Goal: Book appointment/travel/reservation

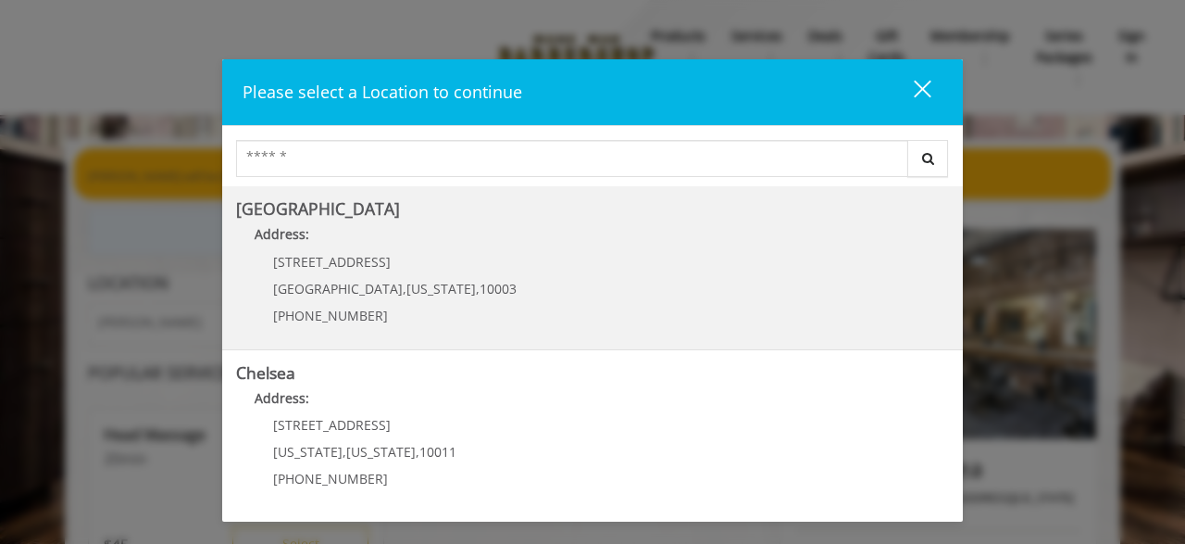
click at [521, 306] on Village "Greenwich Village Address: 60 E 8th St Manhattan , New York , 10003 (212) 598-1…" at bounding box center [592, 267] width 713 height 135
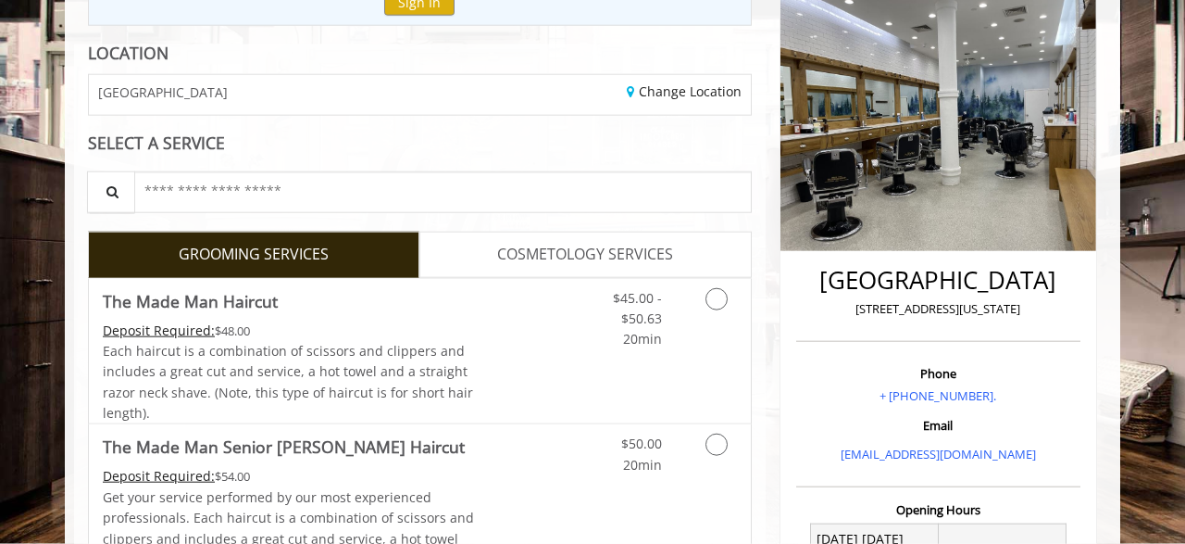
scroll to position [231, 0]
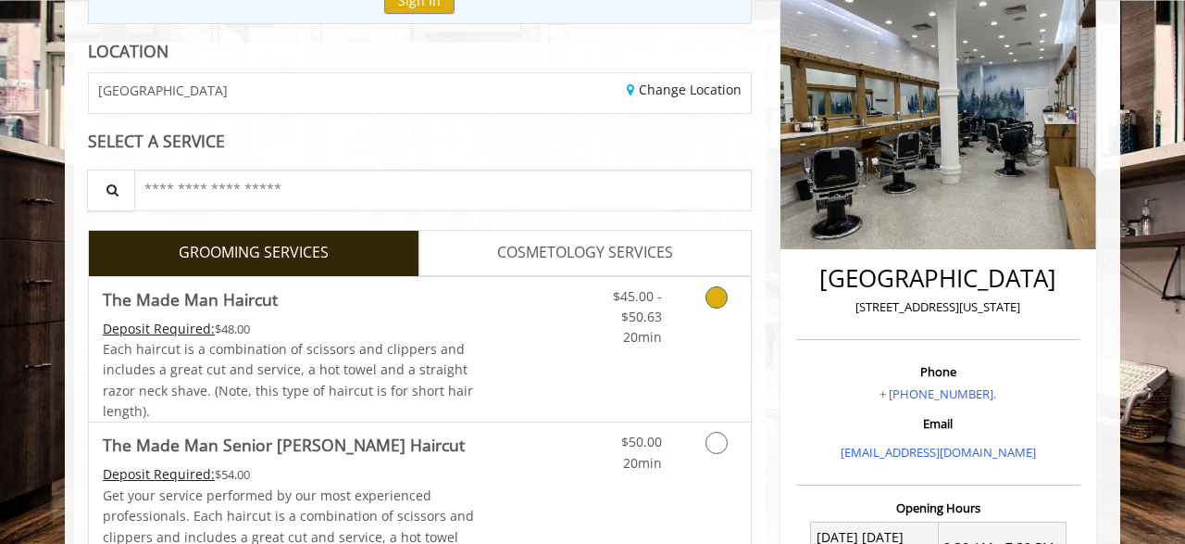
click at [718, 296] on icon "Grooming services" at bounding box center [717, 297] width 22 height 22
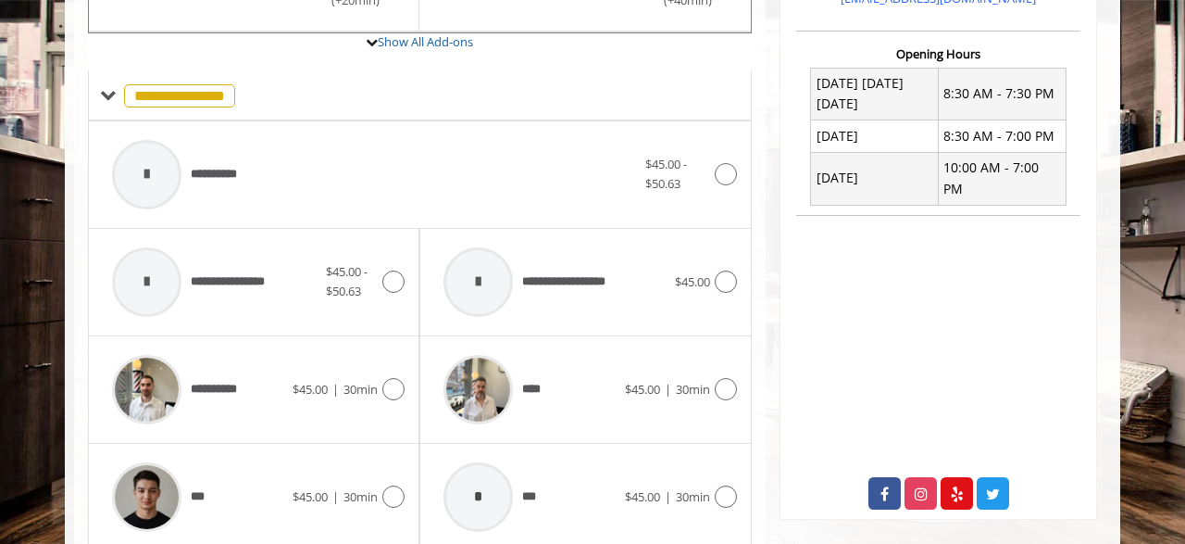
scroll to position [685, 0]
click at [395, 284] on icon at bounding box center [393, 281] width 22 height 22
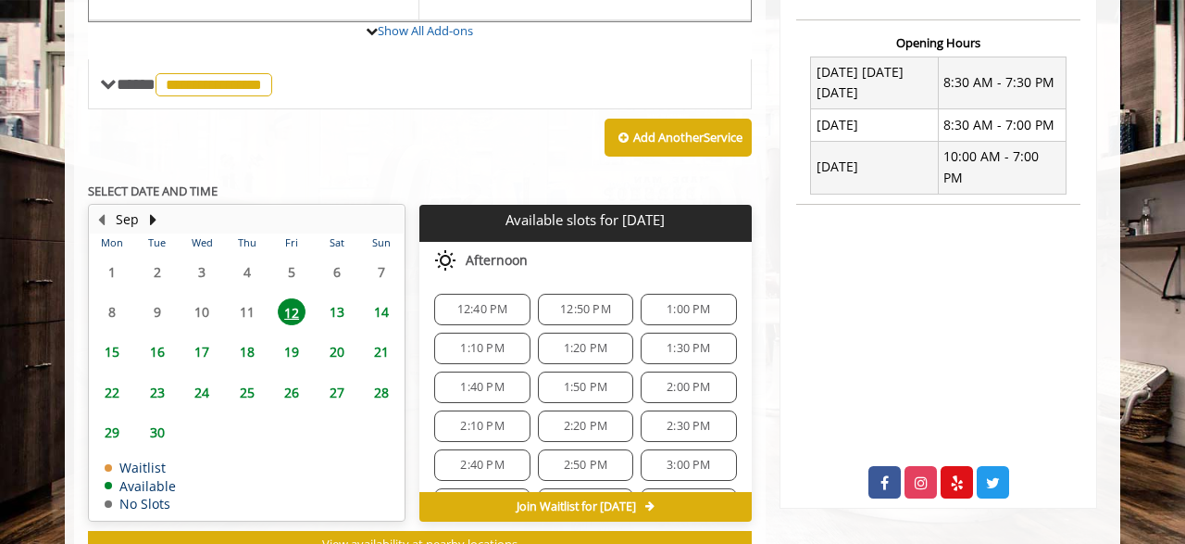
scroll to position [696, 0]
click at [475, 306] on span "12:40 PM" at bounding box center [482, 309] width 51 height 15
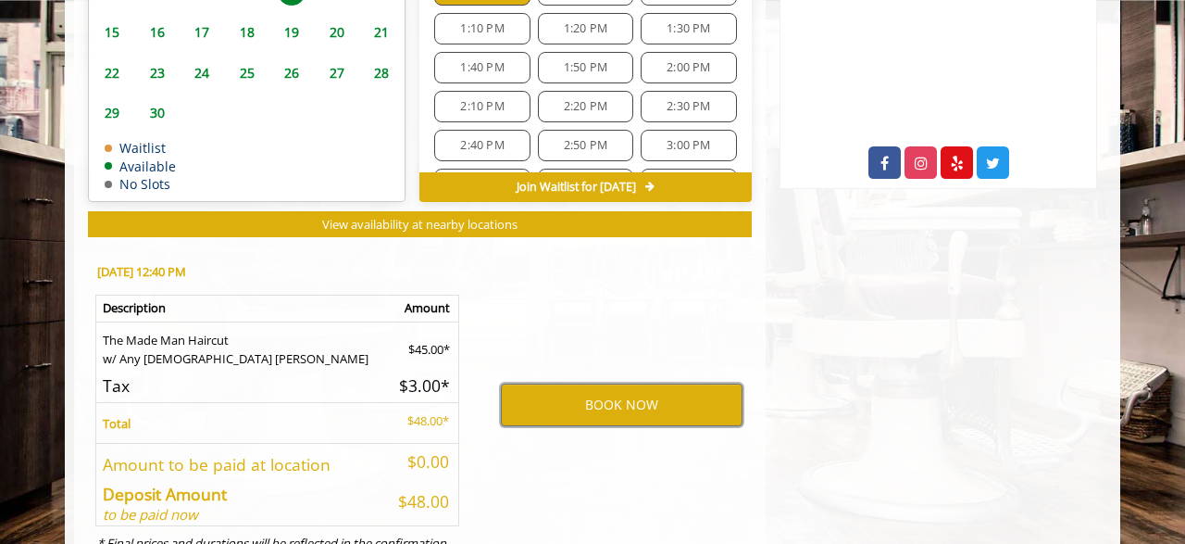
scroll to position [1017, 0]
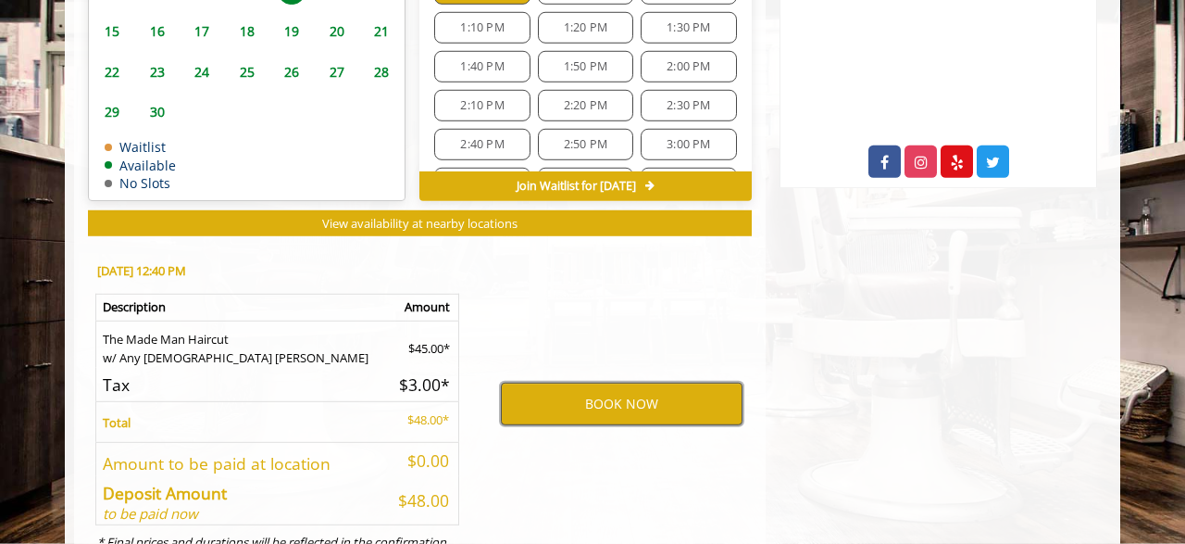
click at [540, 389] on button "BOOK NOW" at bounding box center [622, 403] width 242 height 43
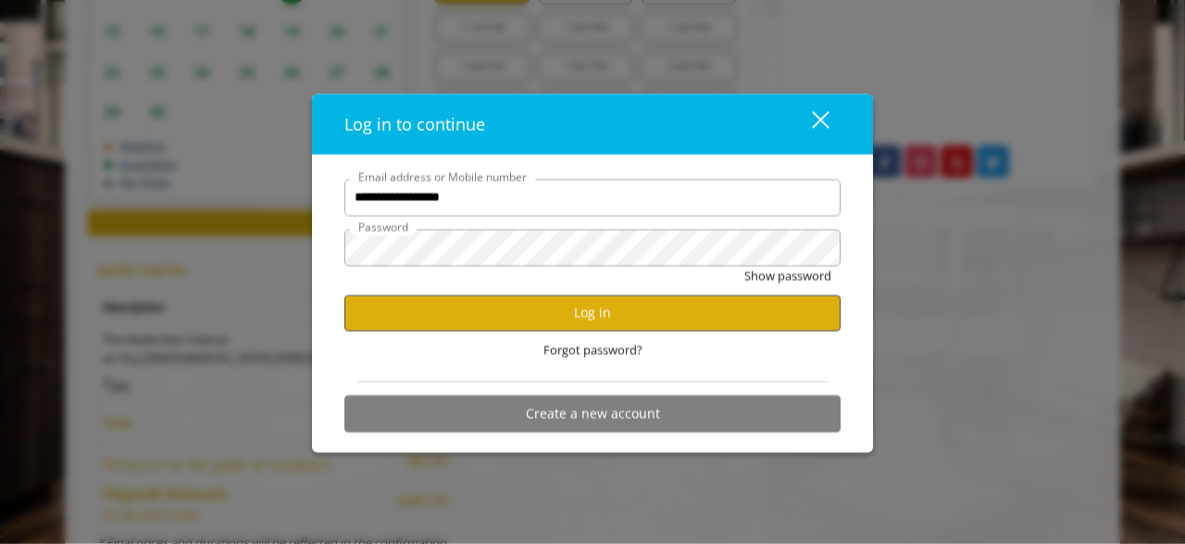
type input "**********"
click at [544, 315] on button "Log in" at bounding box center [592, 312] width 496 height 36
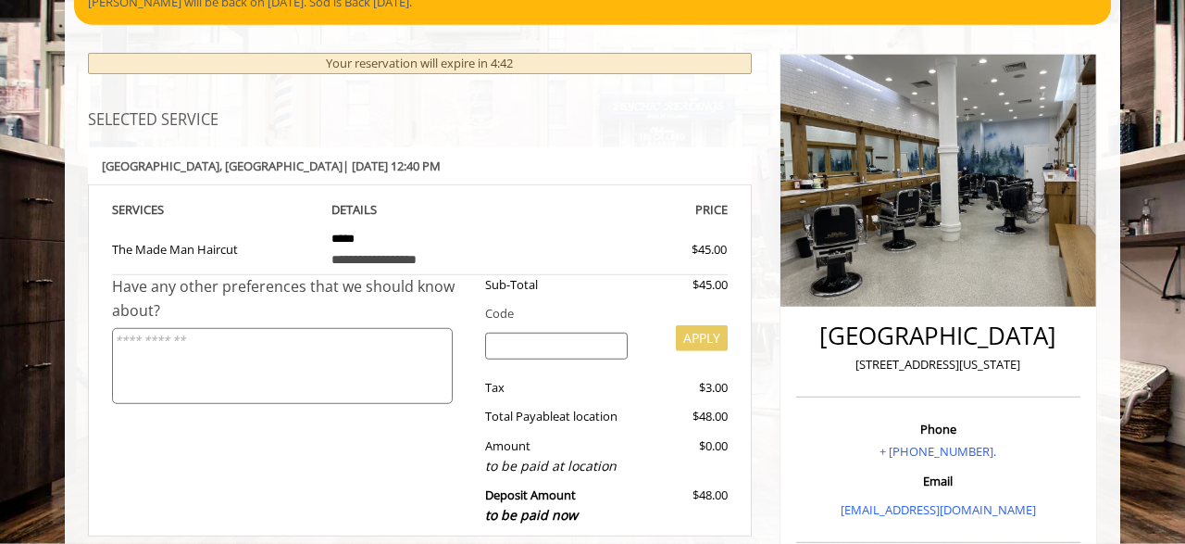
scroll to position [178, 0]
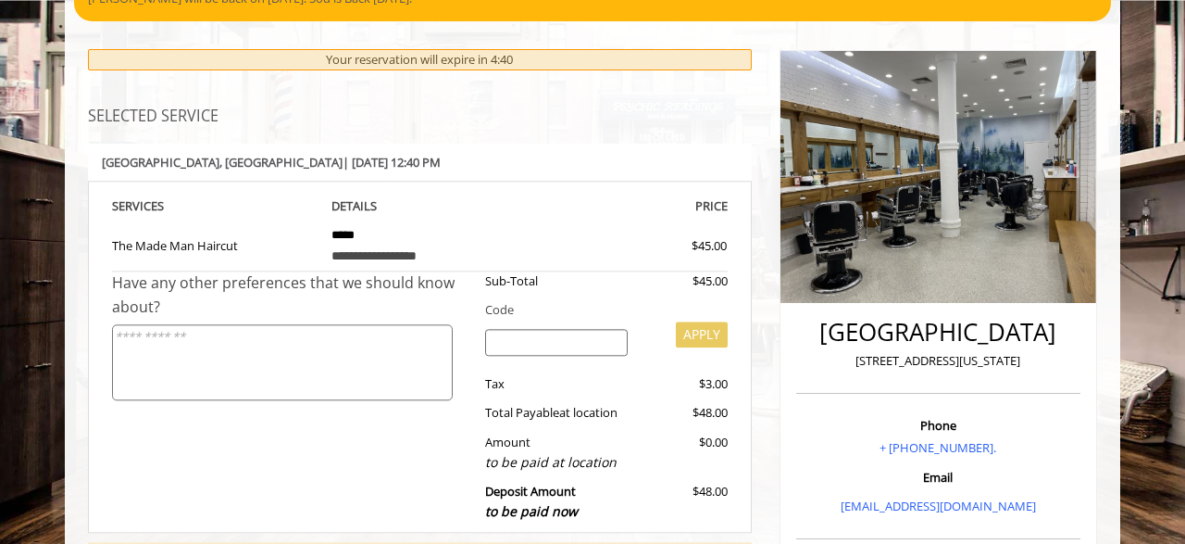
click at [510, 341] on input "search" at bounding box center [557, 343] width 144 height 28
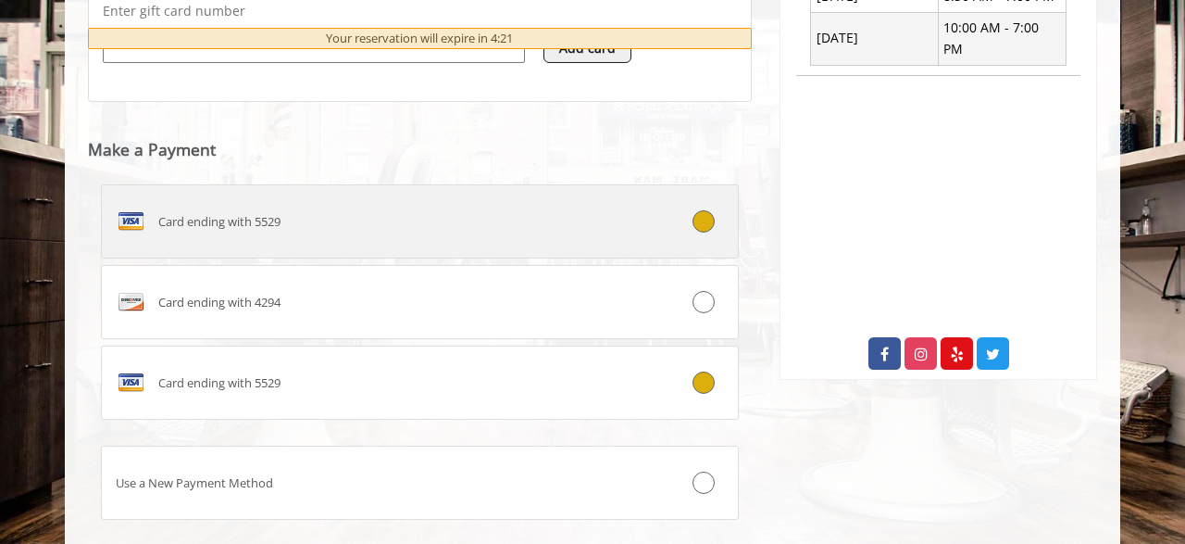
scroll to position [831, 0]
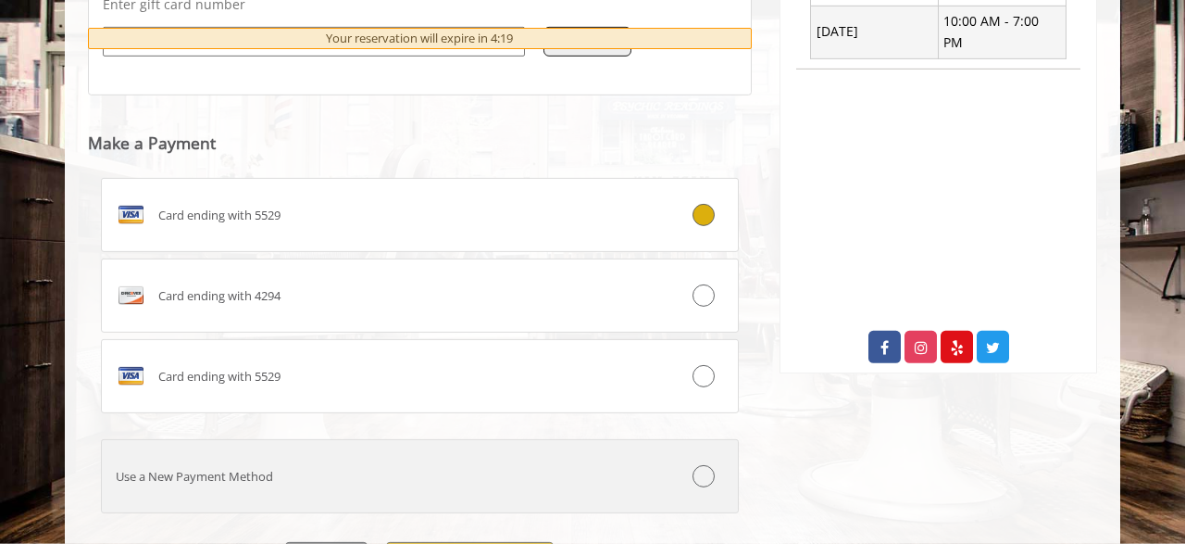
click at [704, 465] on icon at bounding box center [704, 476] width 22 height 22
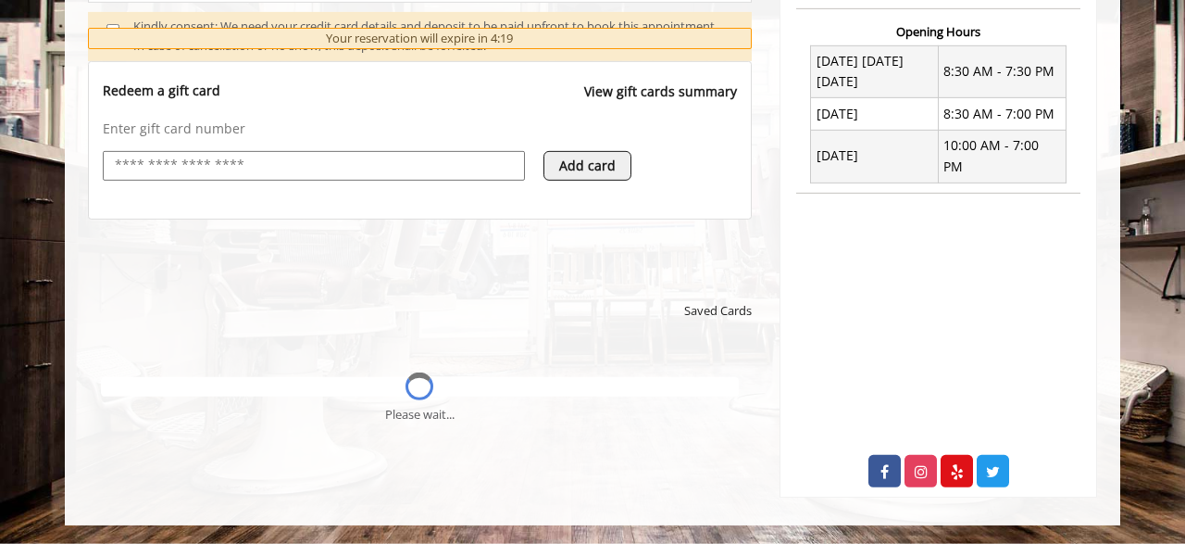
scroll to position [683, 0]
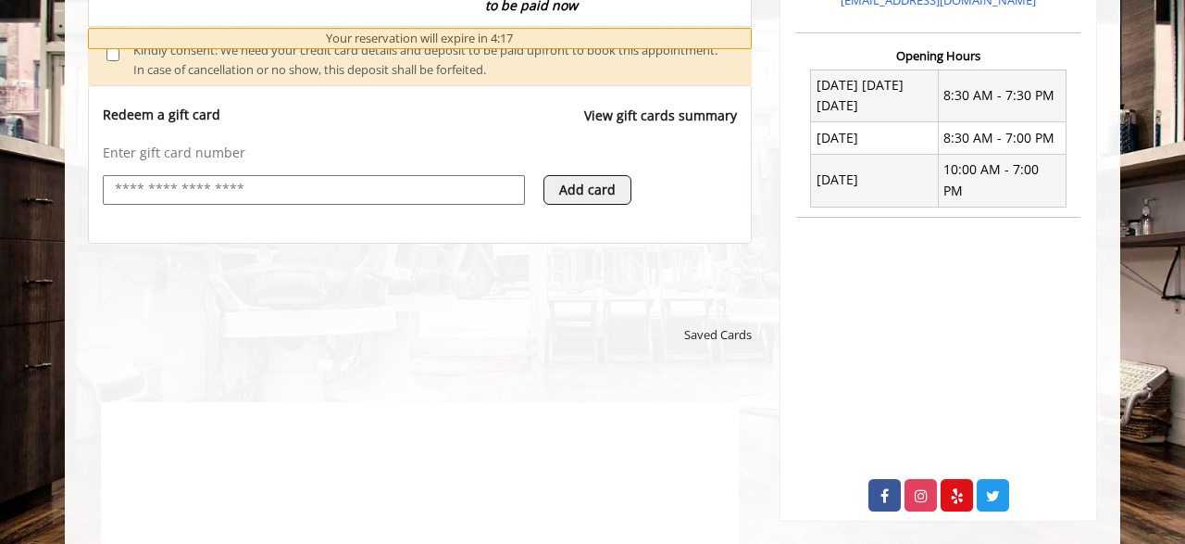
click at [344, 194] on input "text" at bounding box center [314, 190] width 402 height 22
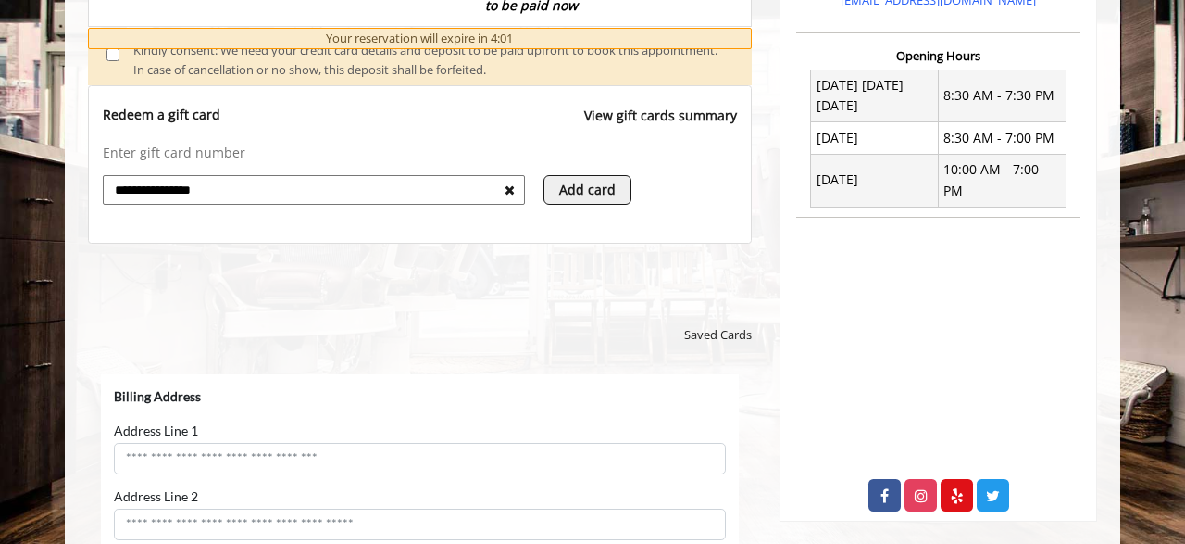
type input "**********"
click at [575, 194] on button "Add card" at bounding box center [588, 190] width 88 height 30
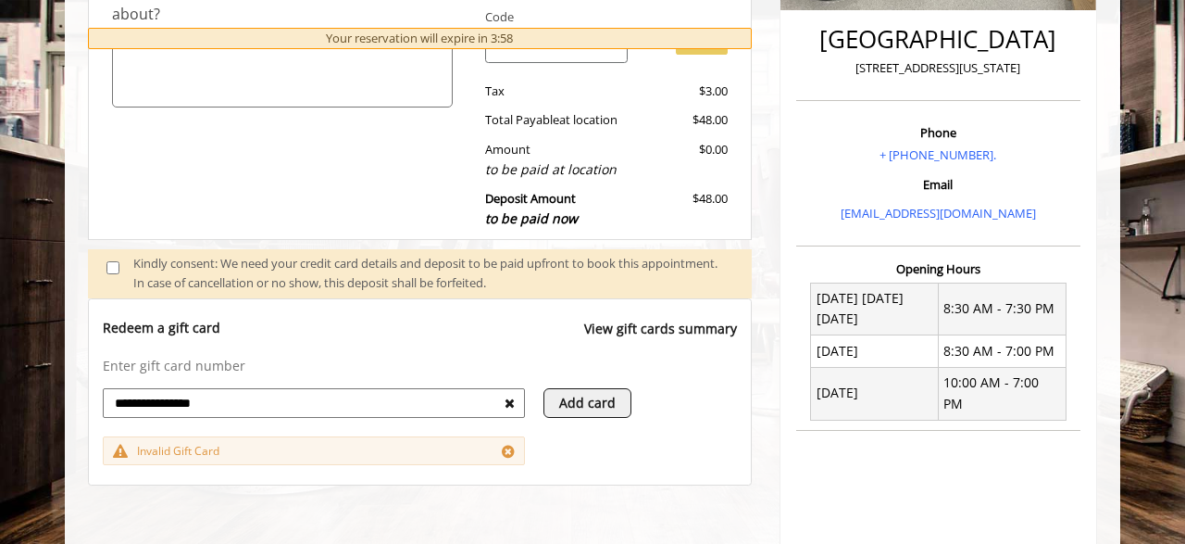
scroll to position [471, 0]
click at [137, 402] on input "**********" at bounding box center [309, 402] width 392 height 22
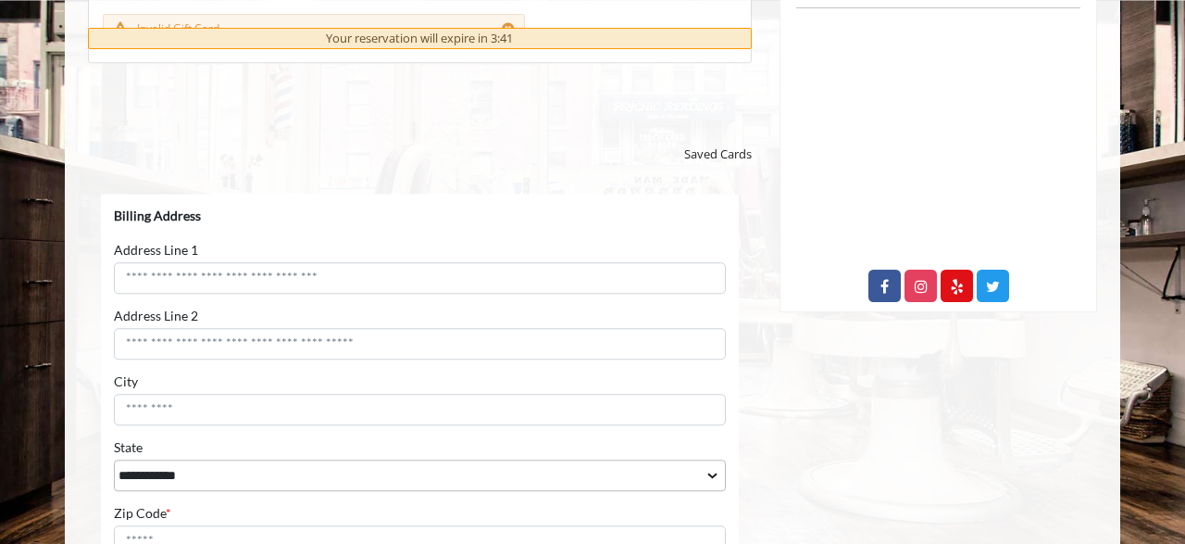
scroll to position [900, 0]
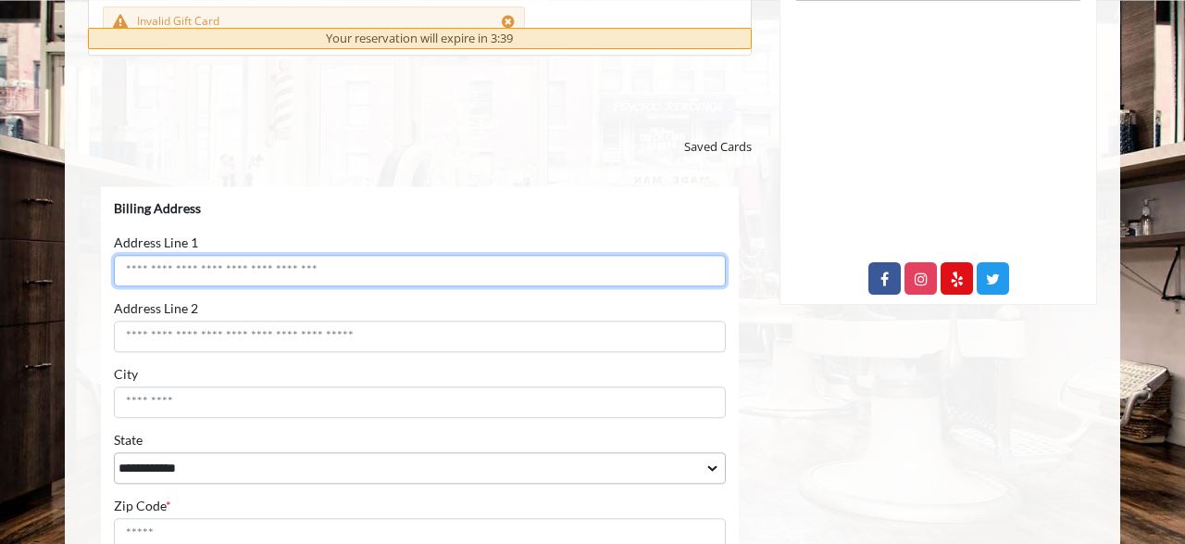
click at [254, 265] on input "Address Line 1" at bounding box center [420, 270] width 612 height 31
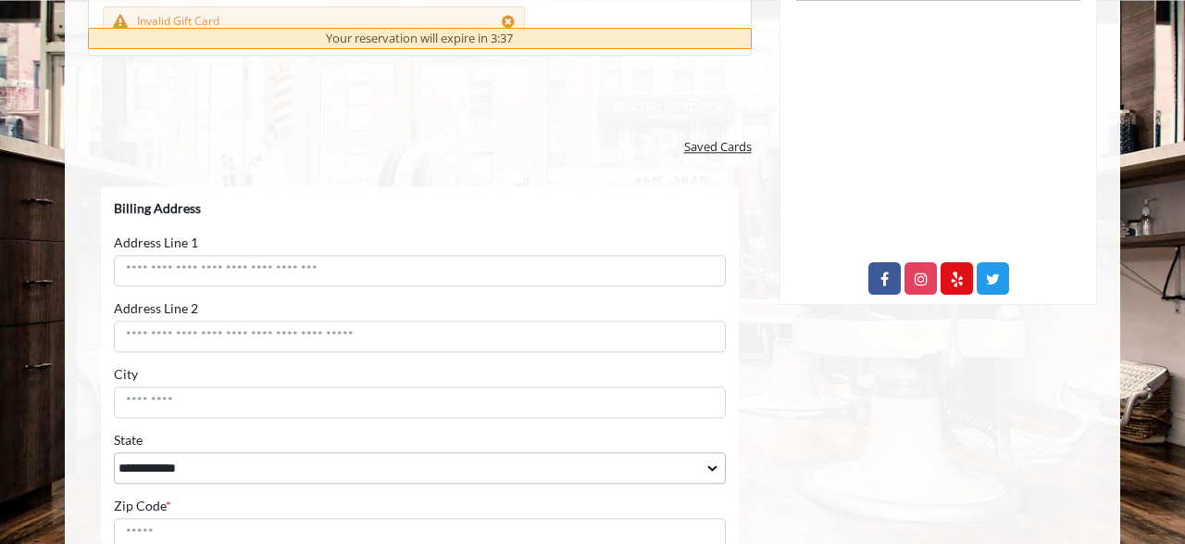
click at [686, 143] on span "Saved Cards" at bounding box center [718, 146] width 68 height 19
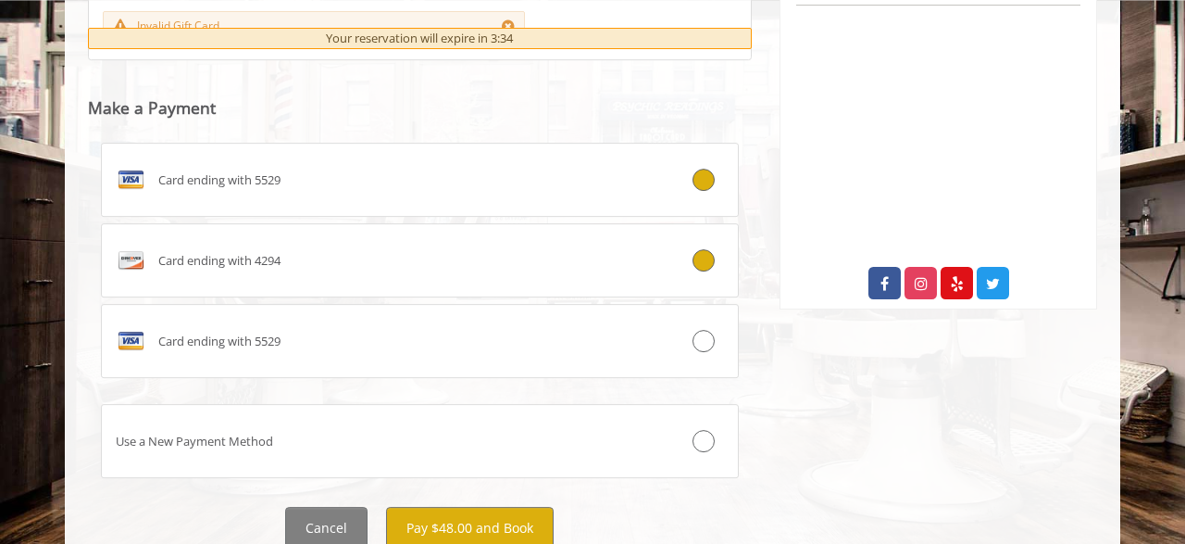
scroll to position [897, 0]
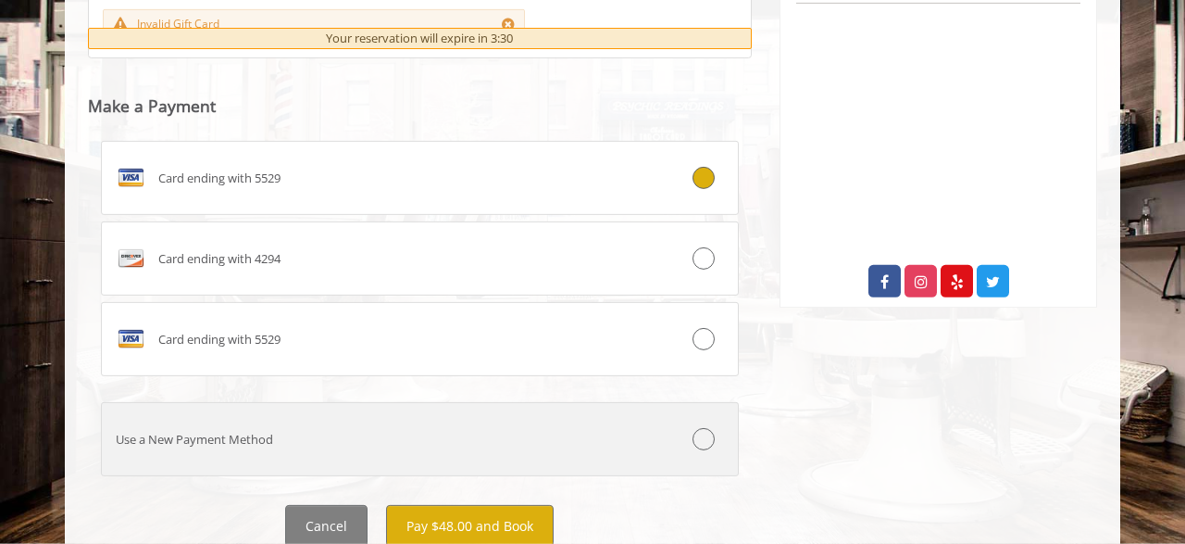
click at [699, 428] on icon at bounding box center [704, 439] width 22 height 22
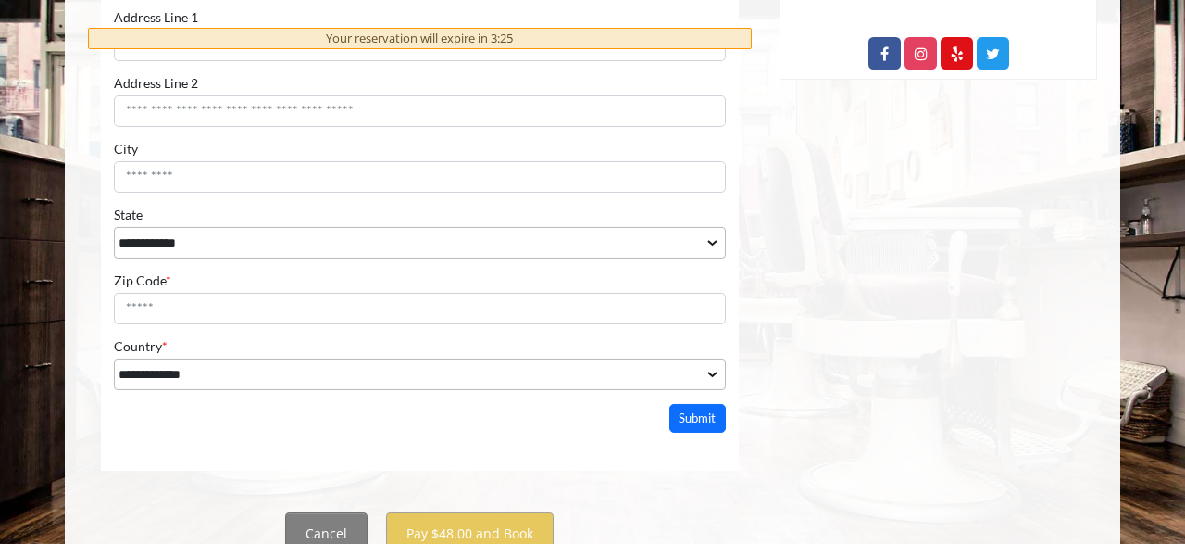
scroll to position [1003, 0]
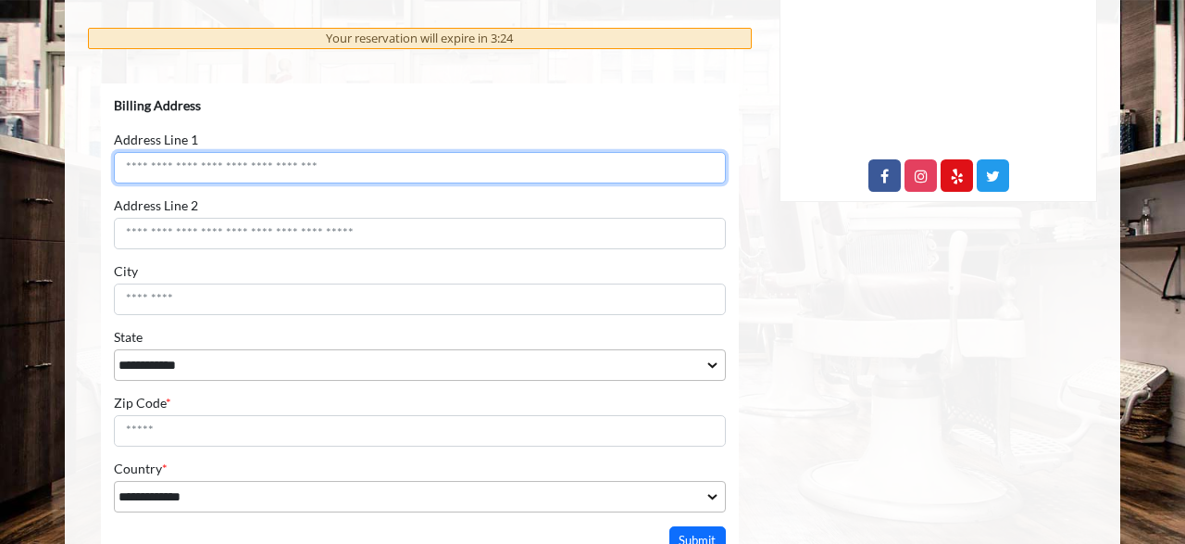
click at [308, 173] on input "Address Line 1" at bounding box center [420, 167] width 612 height 31
type input "**********"
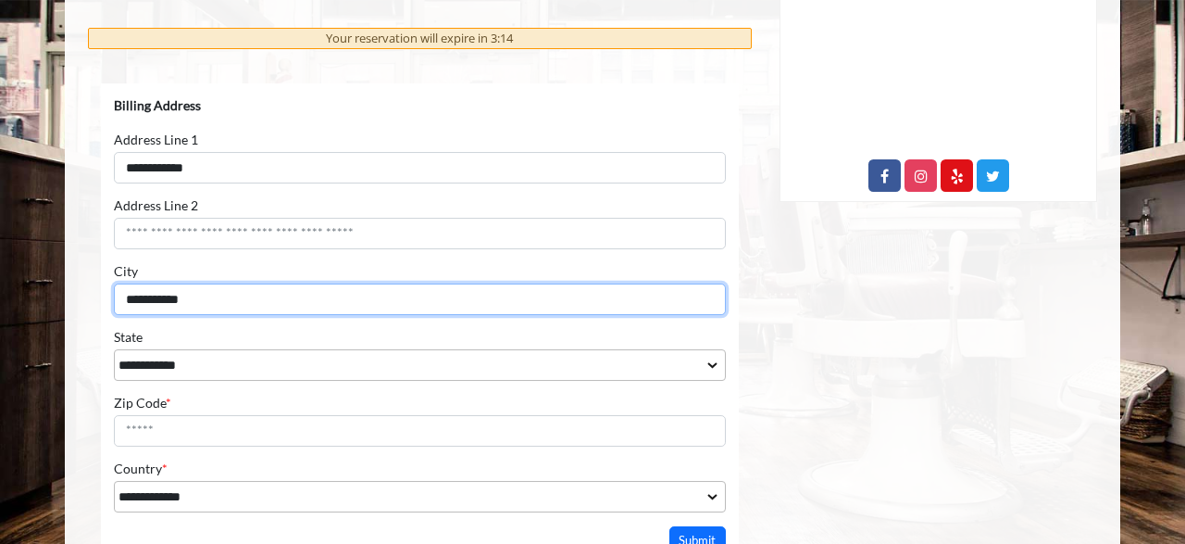
type input "**********"
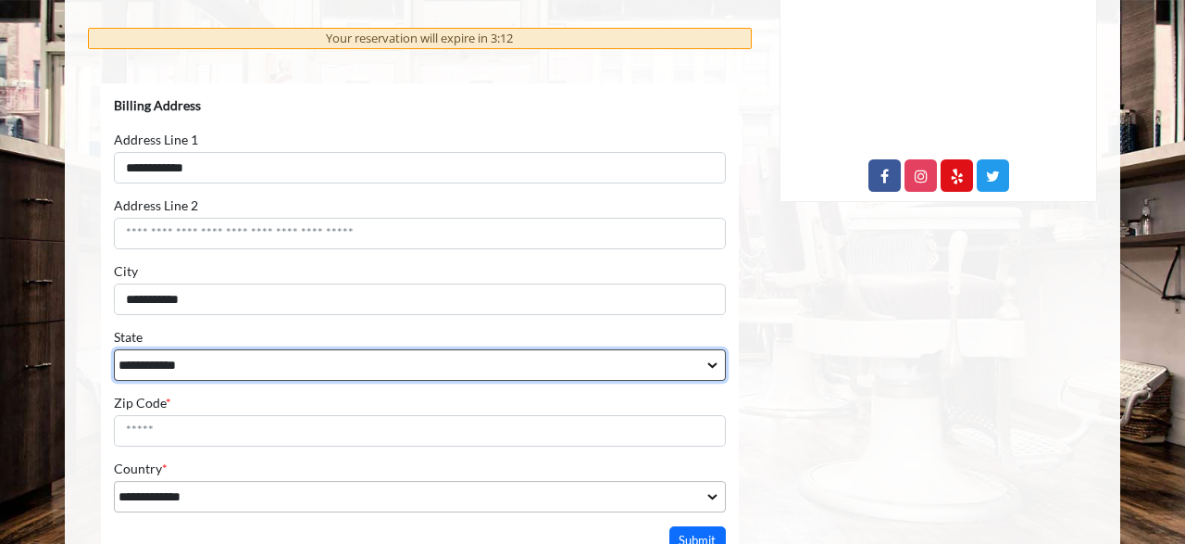
select select "**"
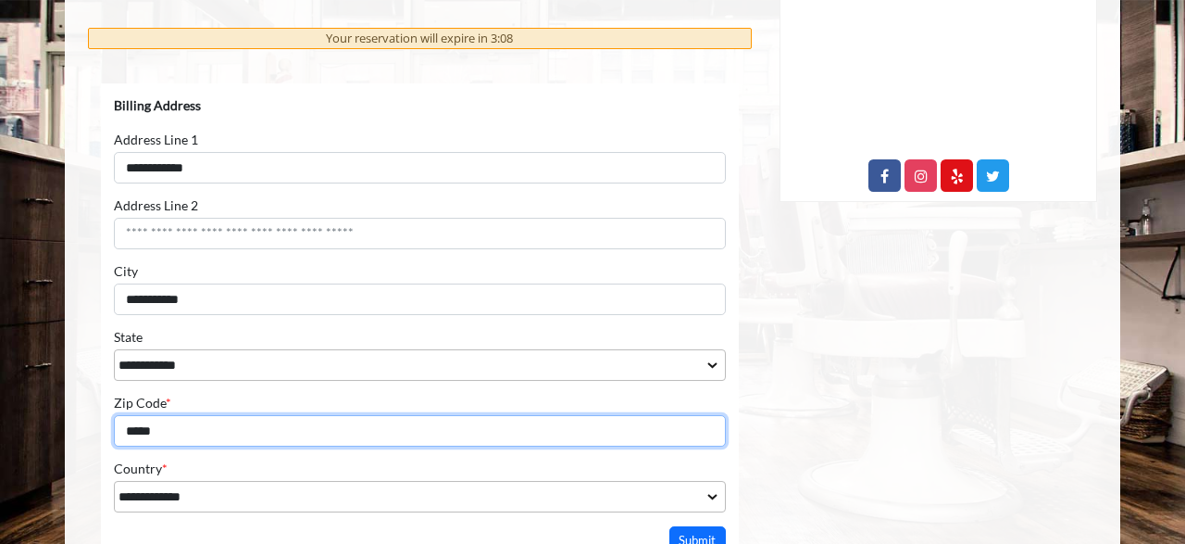
type input "*****"
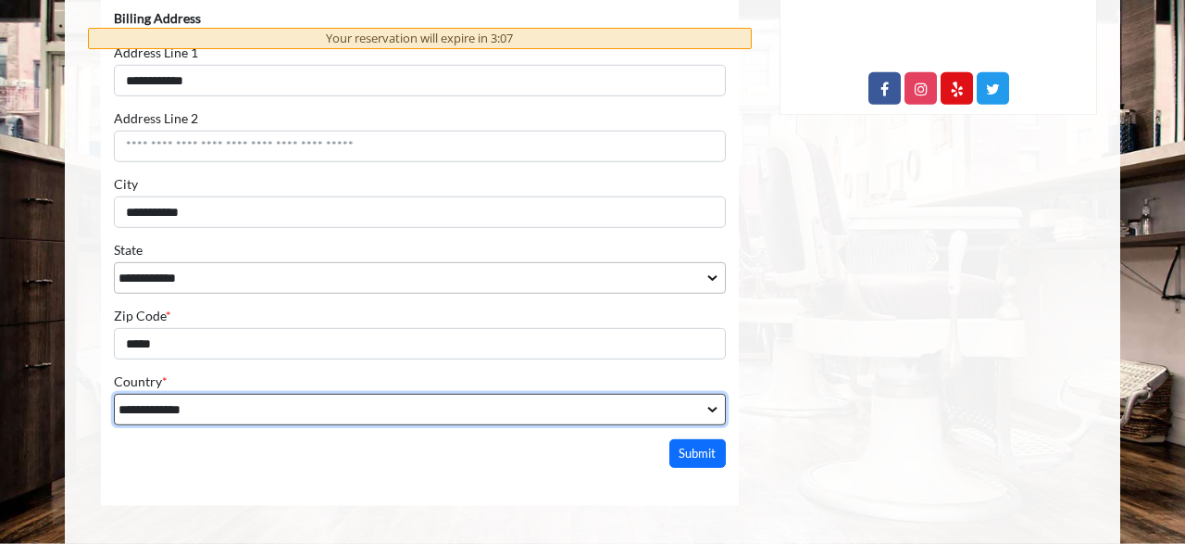
scroll to position [1089, 0]
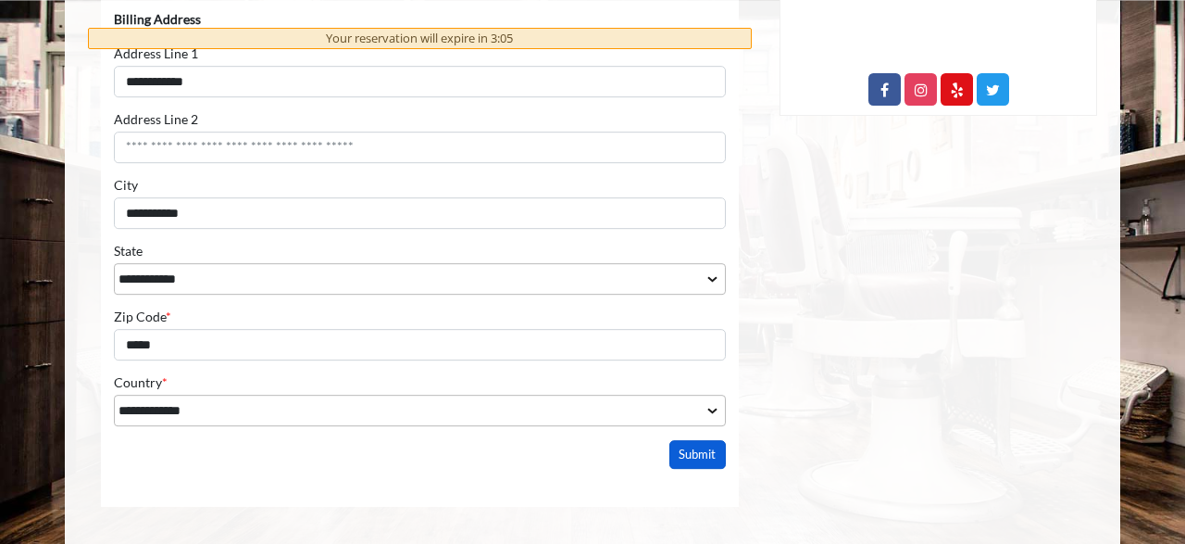
click at [683, 451] on button "Submit" at bounding box center [697, 455] width 57 height 29
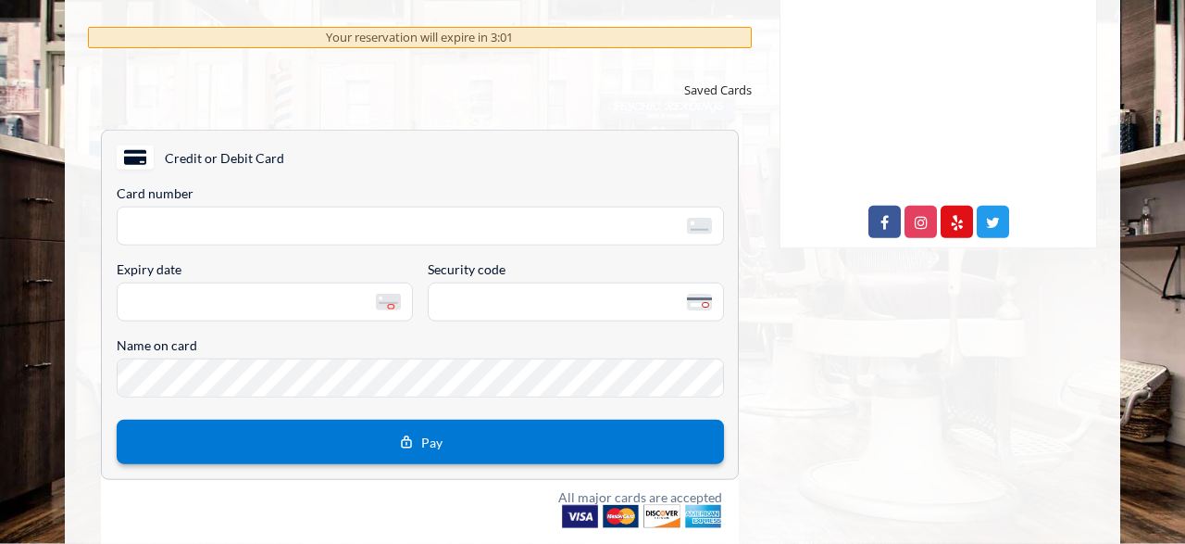
scroll to position [958, 0]
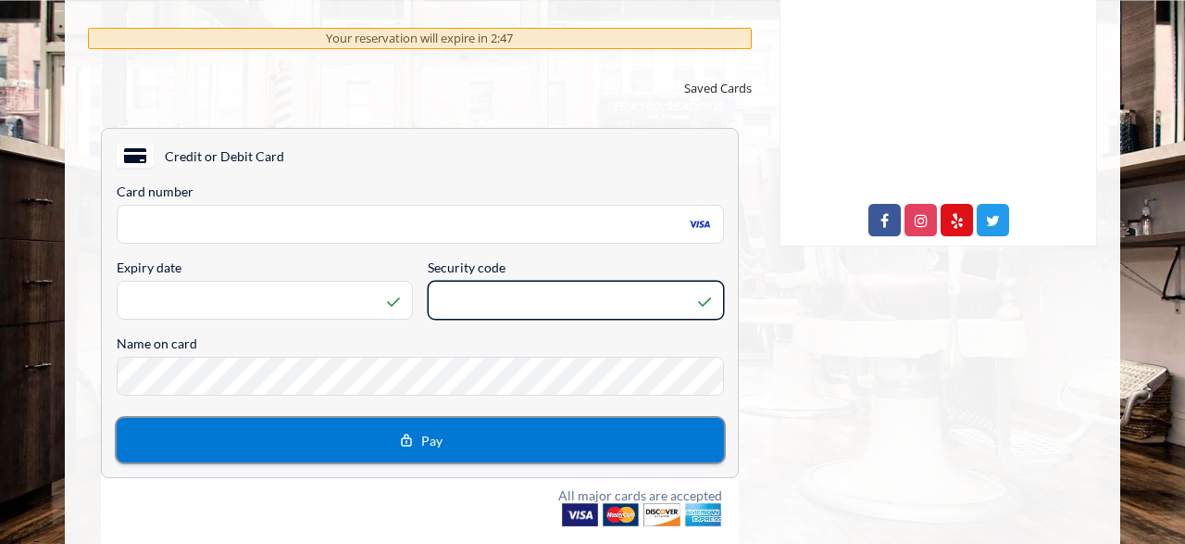
click at [273, 444] on button "Pay" at bounding box center [420, 440] width 607 height 44
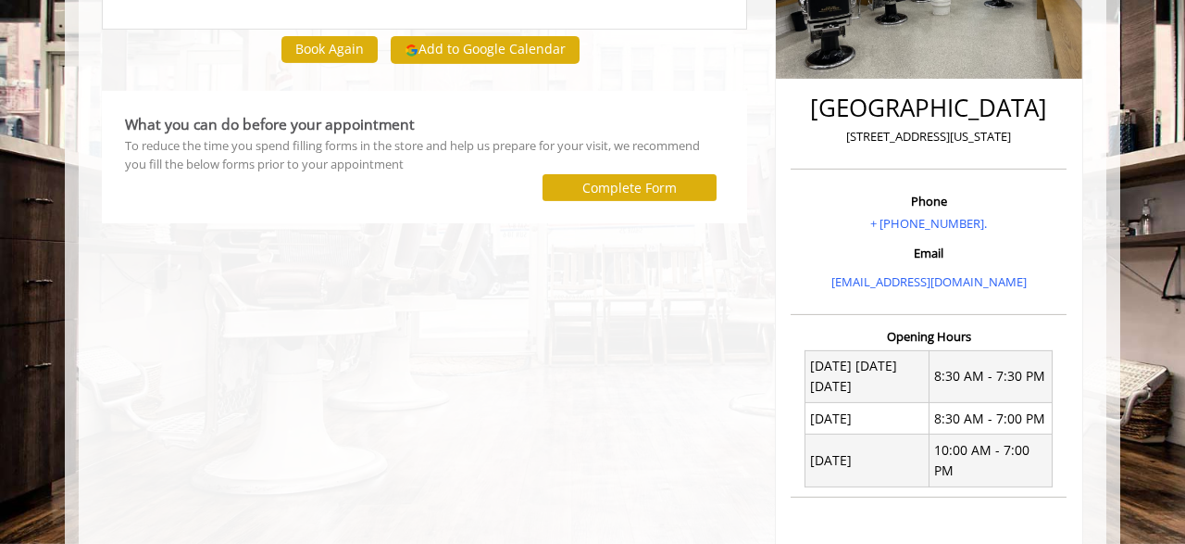
scroll to position [340, 0]
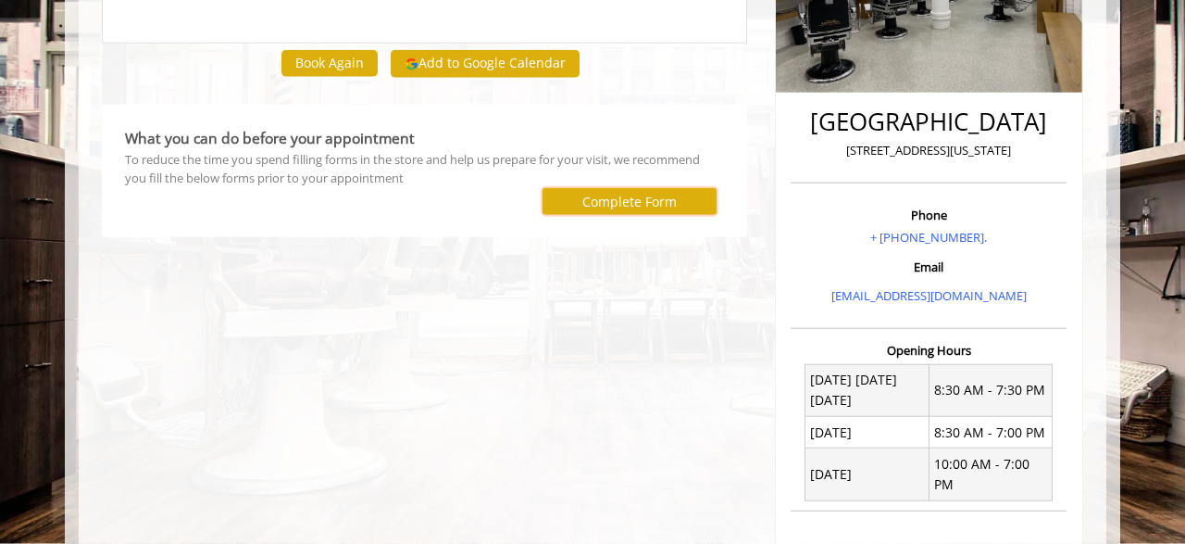
click at [601, 198] on label "Complete Form" at bounding box center [629, 201] width 94 height 15
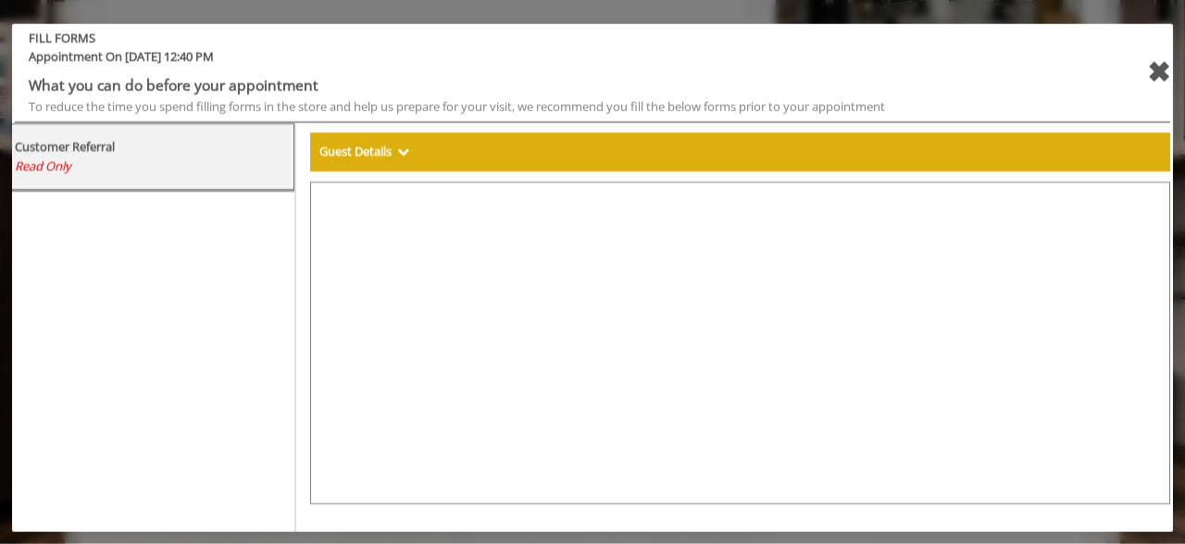
select select "***"
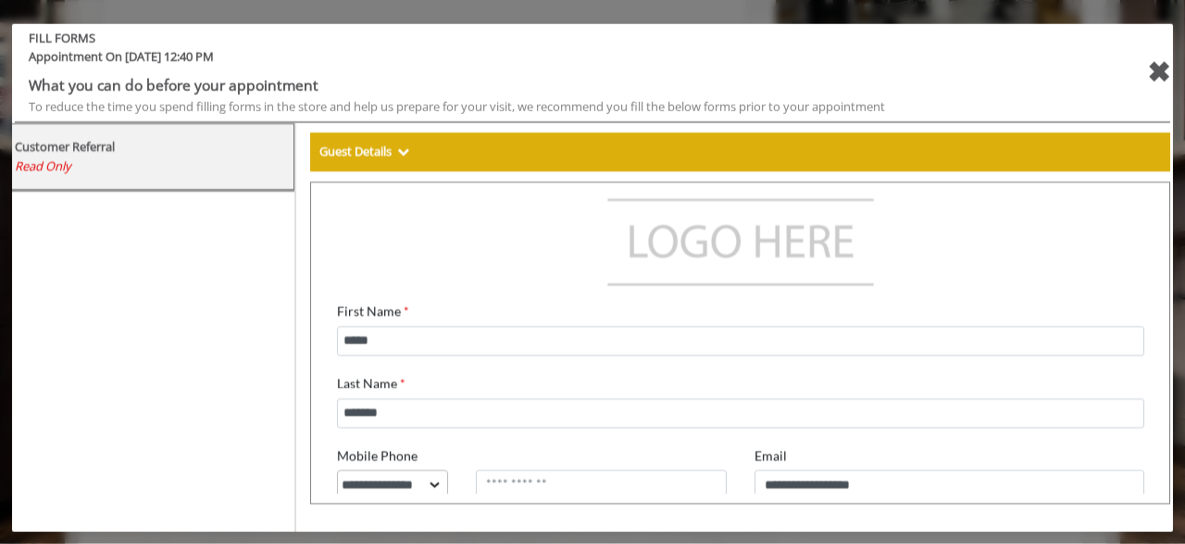
scroll to position [37, 0]
click at [1150, 81] on div "✖" at bounding box center [1158, 72] width 23 height 44
